Goal: Task Accomplishment & Management: Complete application form

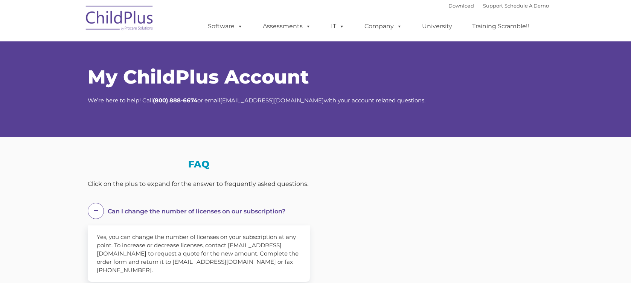
select select "MEDIUM"
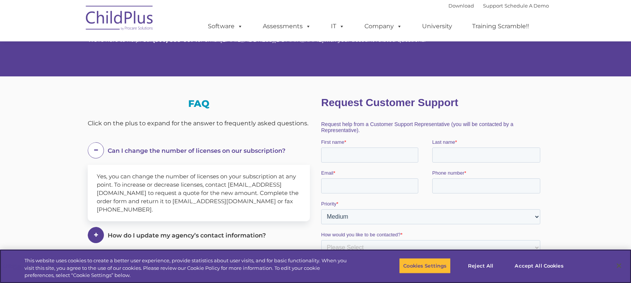
scroll to position [60, 0]
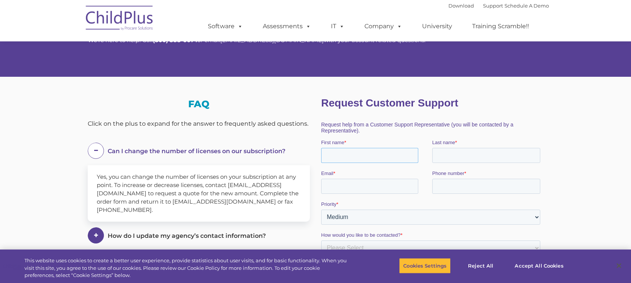
click at [387, 154] on input "First name *" at bounding box center [369, 155] width 97 height 15
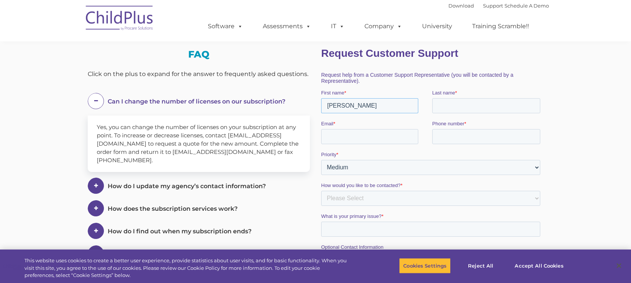
scroll to position [110, 0]
type input "[PERSON_NAME]"
click at [486, 110] on input "Last name *" at bounding box center [486, 105] width 108 height 15
type input "[PERSON_NAME]"
click at [384, 135] on input "Email *" at bounding box center [369, 136] width 97 height 15
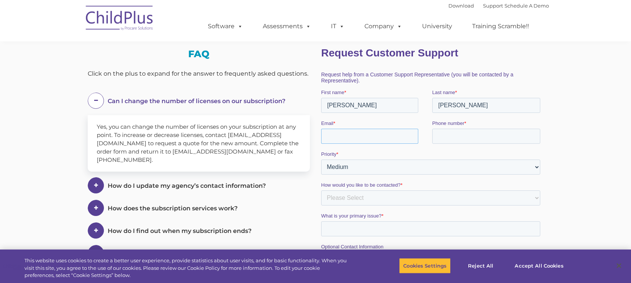
type input "[EMAIL_ADDRESS][DOMAIN_NAME]"
type input "19258649616"
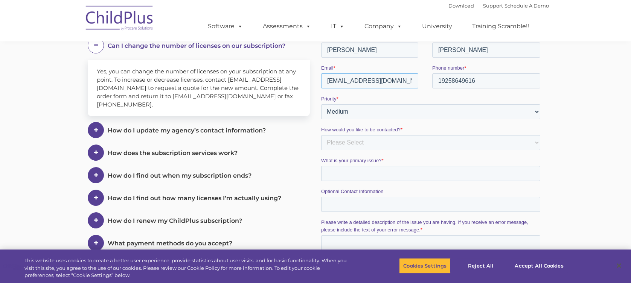
scroll to position [166, 0]
click at [393, 142] on select "Please Select Phone Email" at bounding box center [430, 142] width 219 height 15
select select "Phone"
click at [321, 150] on select "Please Select Phone Email" at bounding box center [430, 142] width 219 height 15
click at [374, 171] on input "What is your primary issue? *" at bounding box center [430, 173] width 219 height 15
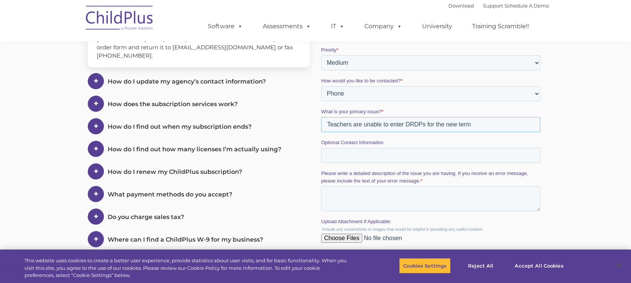
scroll to position [239, 0]
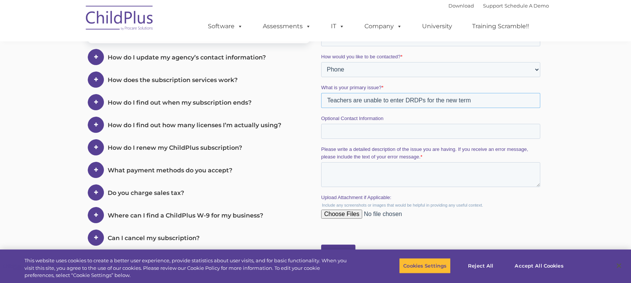
type input "Teachers are unable to enter DRDPs for the new term"
click at [404, 171] on textarea "Please write a detailed description of the issue you are having. If you receive…" at bounding box center [430, 174] width 219 height 25
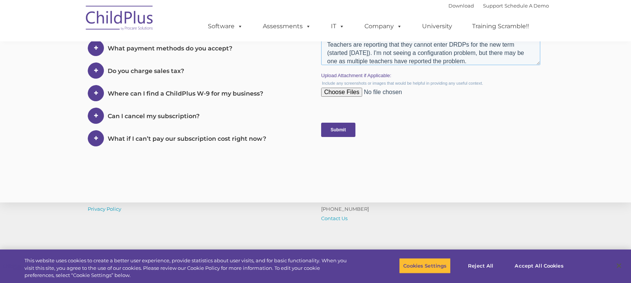
scroll to position [361, 0]
type textarea "Teachers are reporting that they cannot enter DRDPs for the new term (started […"
click at [335, 129] on input "Submit" at bounding box center [338, 129] width 34 height 14
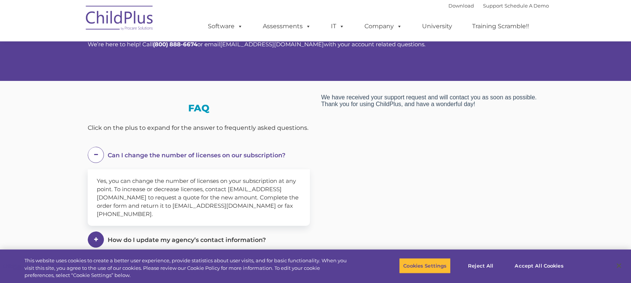
scroll to position [60, 0]
